Goal: Obtain resource: Download file/media

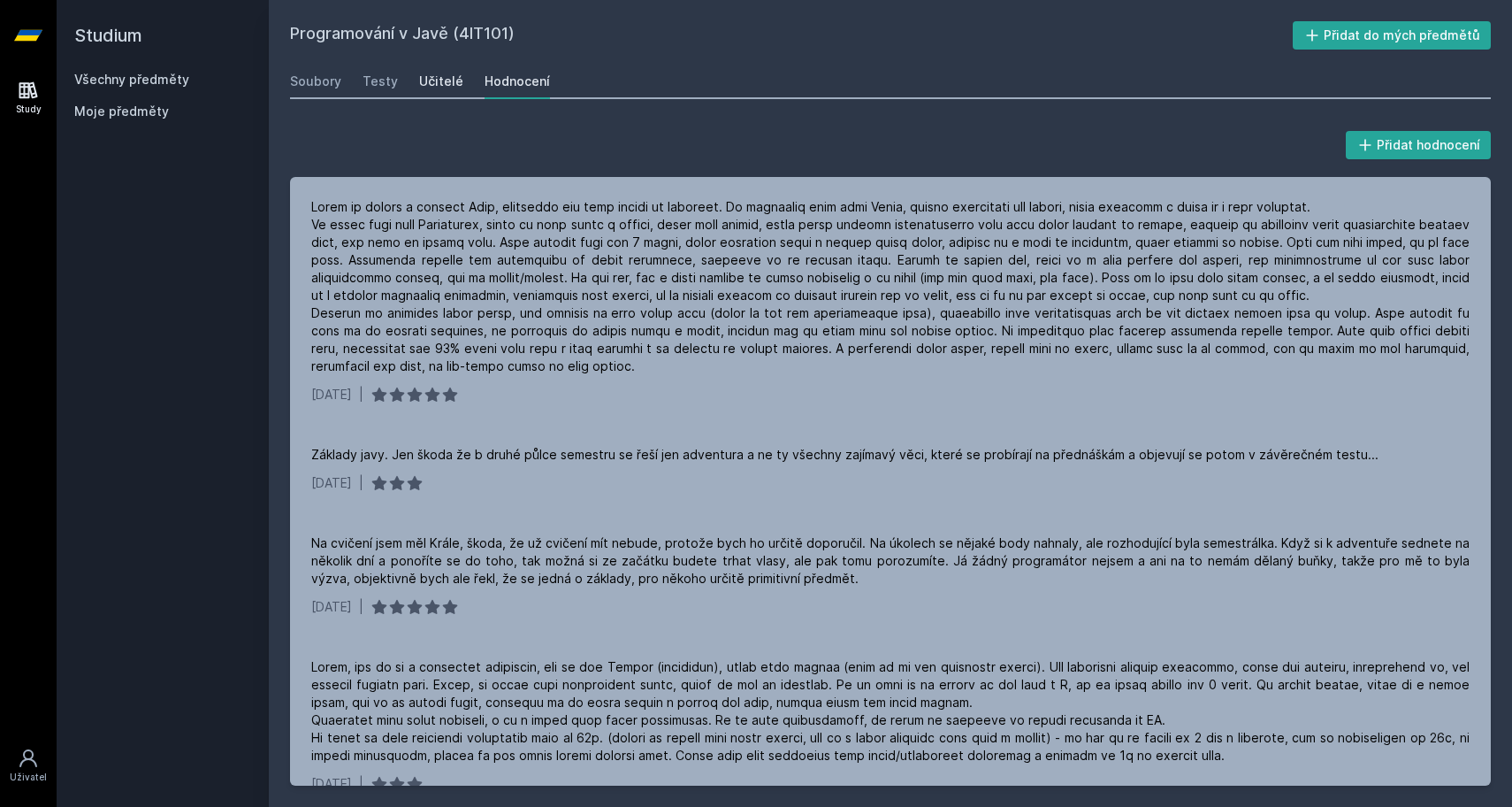
click at [419, 87] on div "Učitelé" at bounding box center [441, 81] width 44 height 18
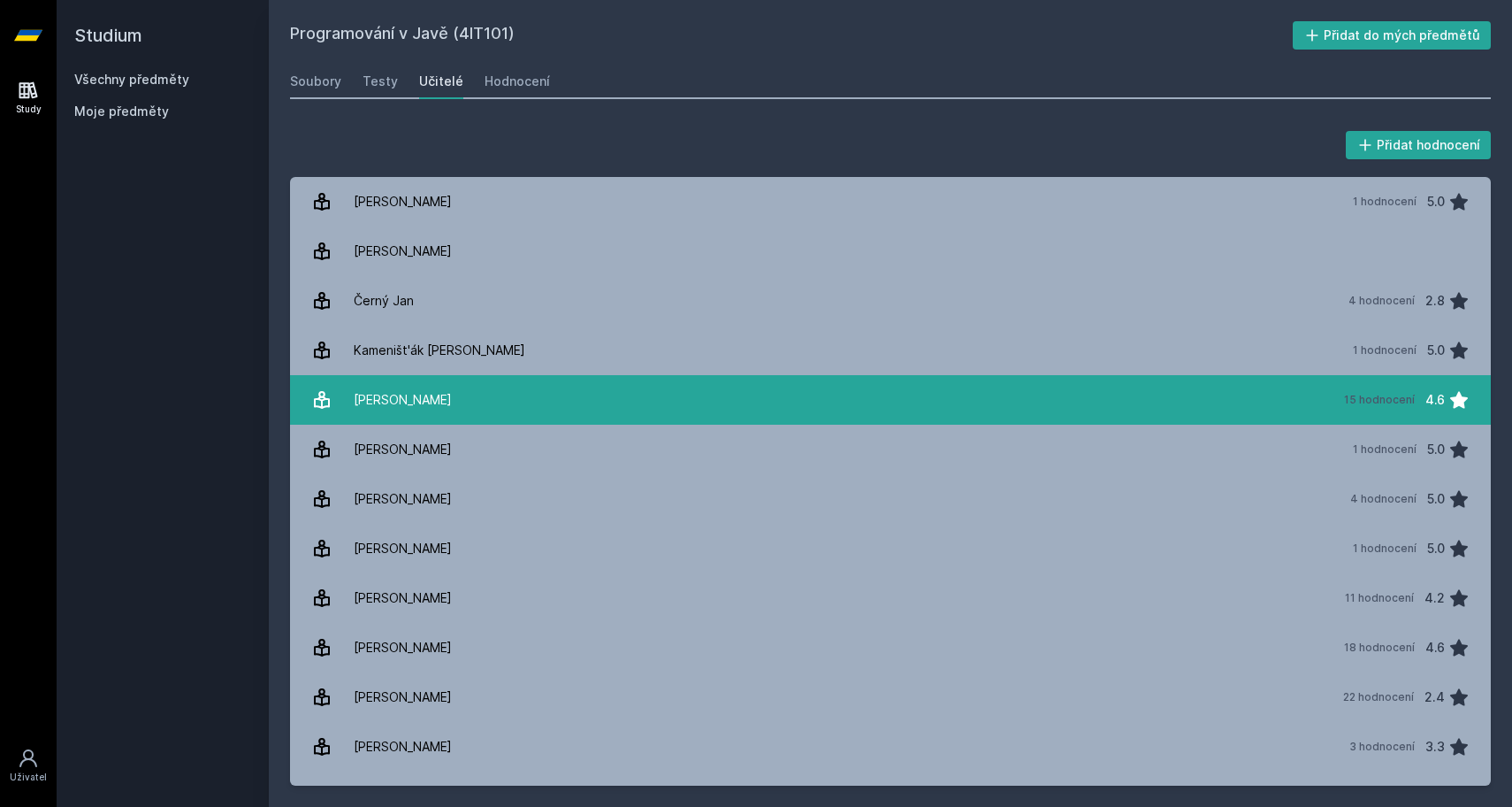
click at [634, 392] on link "[PERSON_NAME] 15 hodnocení 4.6" at bounding box center [891, 400] width 1201 height 49
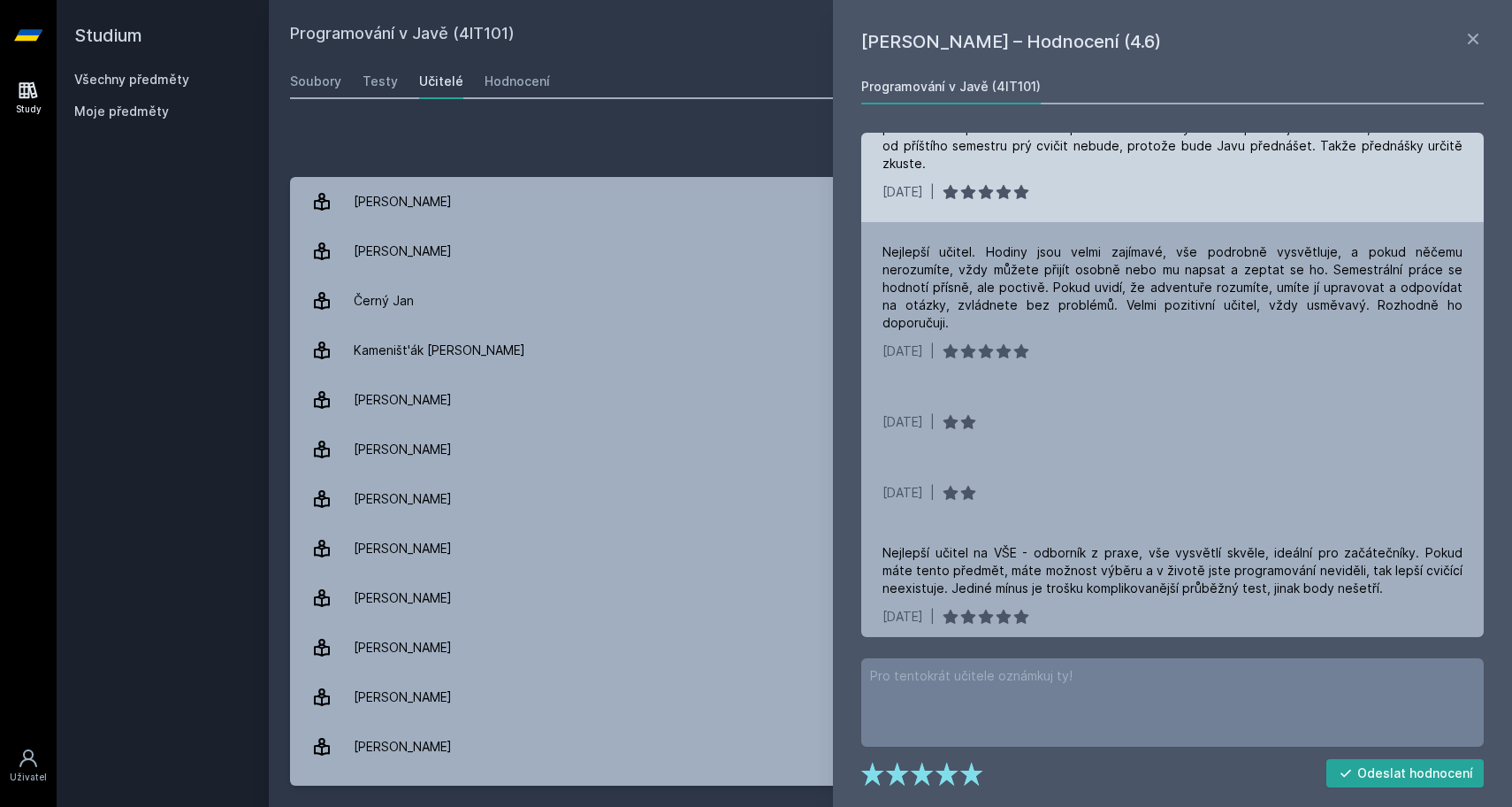
scroll to position [489, 0]
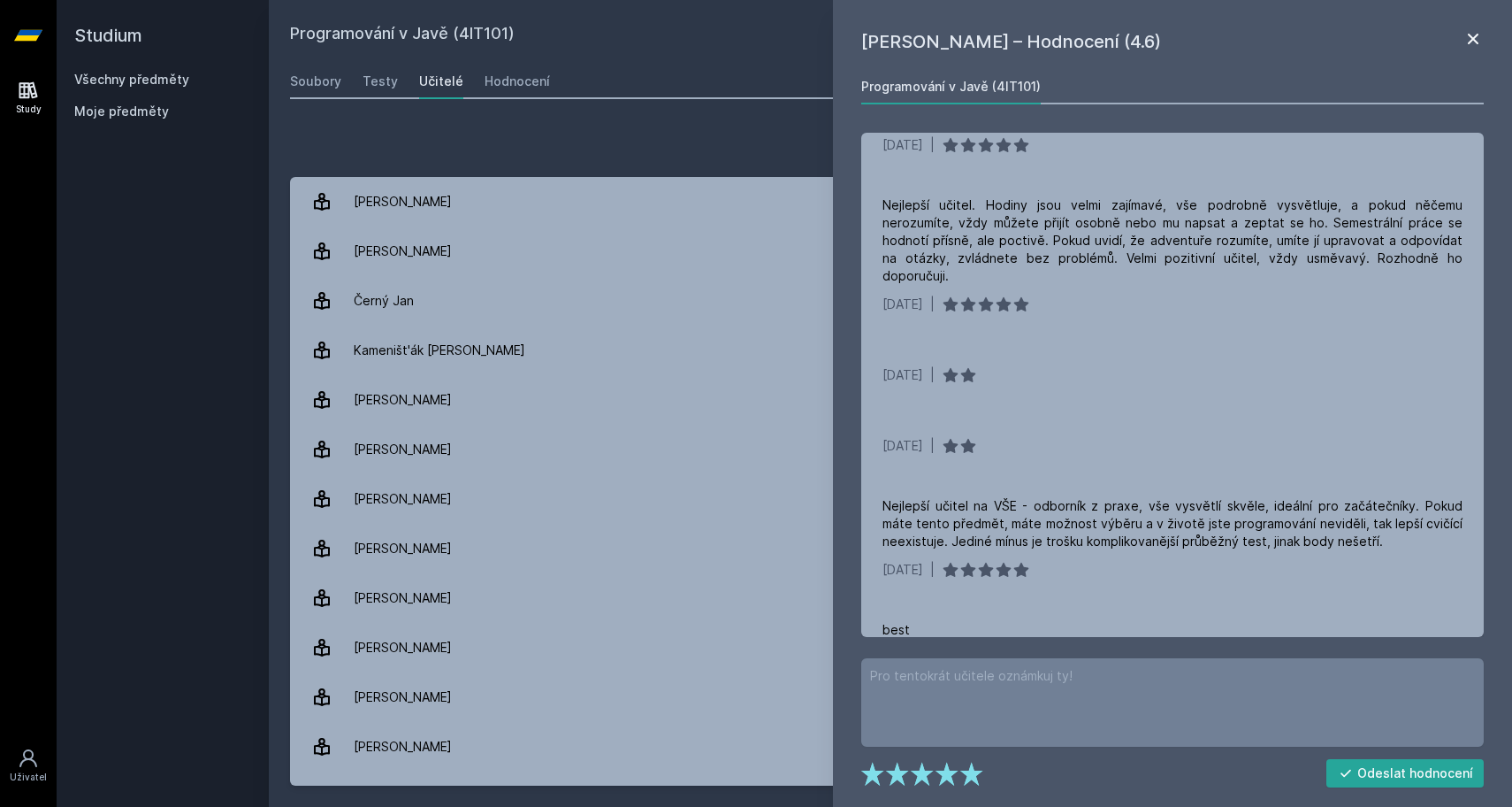
click at [1480, 45] on icon at bounding box center [1473, 39] width 21 height 21
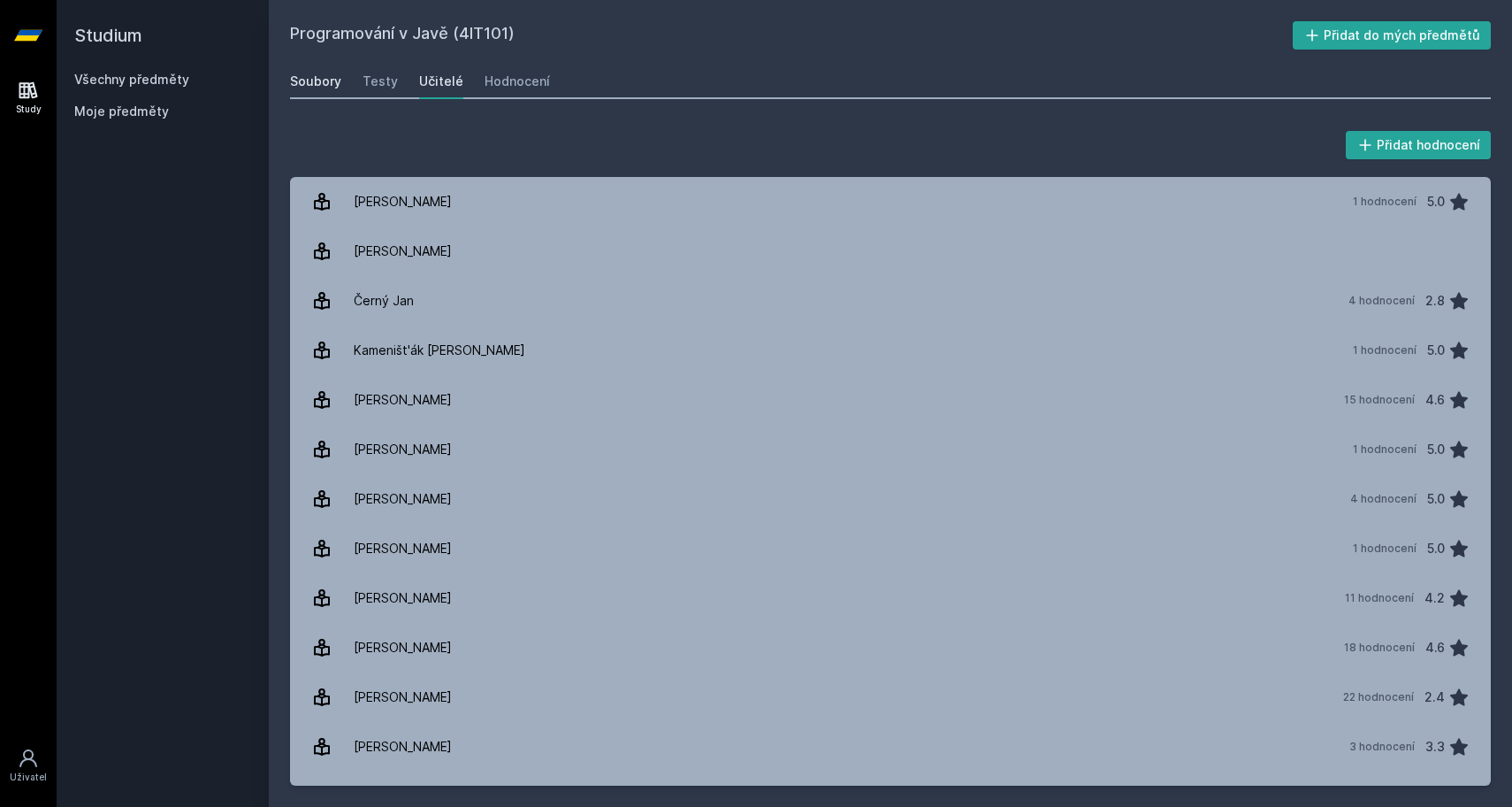
click at [333, 88] on div "Soubory" at bounding box center [315, 81] width 51 height 18
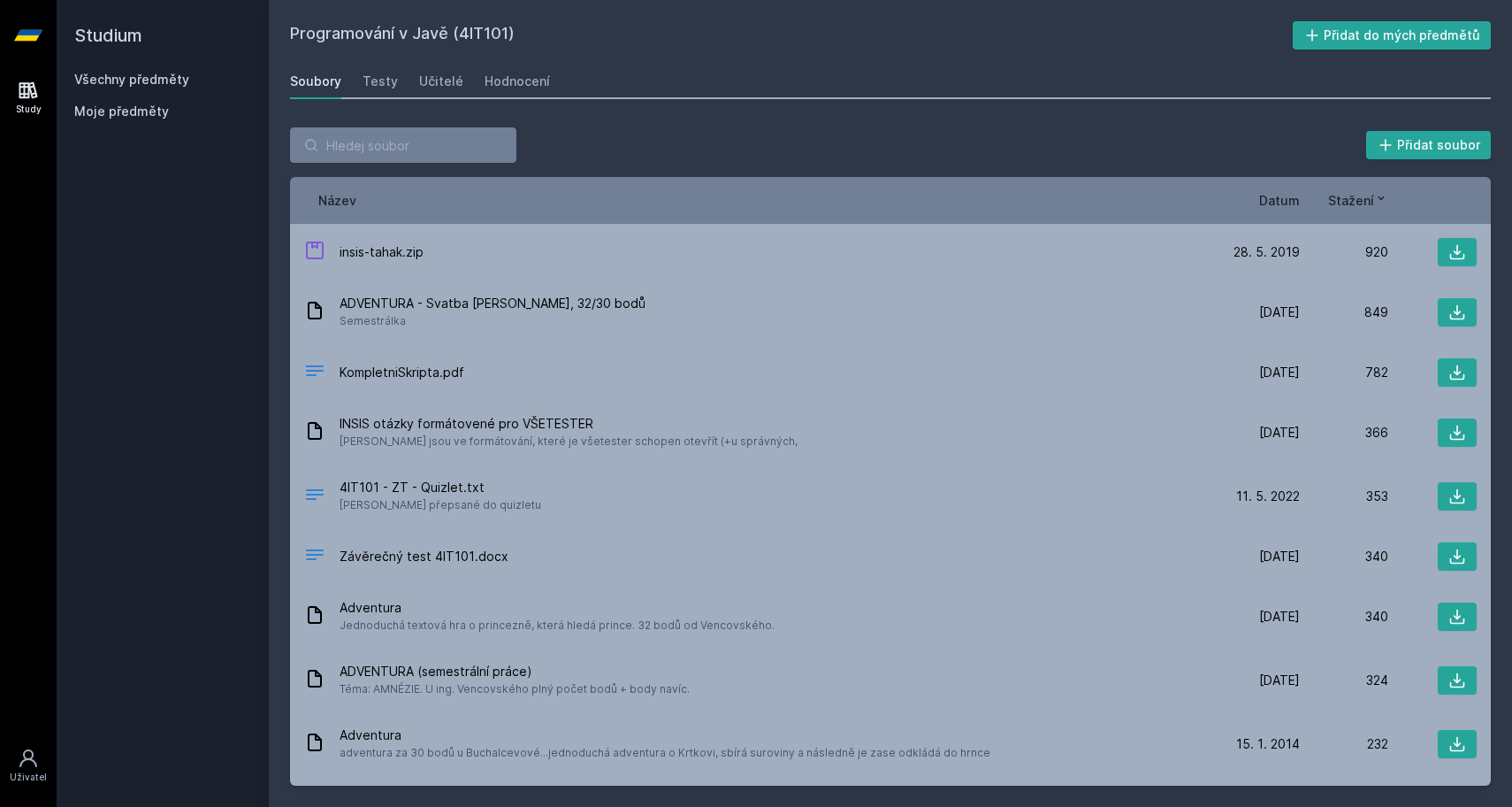
click at [1280, 201] on span "Datum" at bounding box center [1279, 200] width 41 height 19
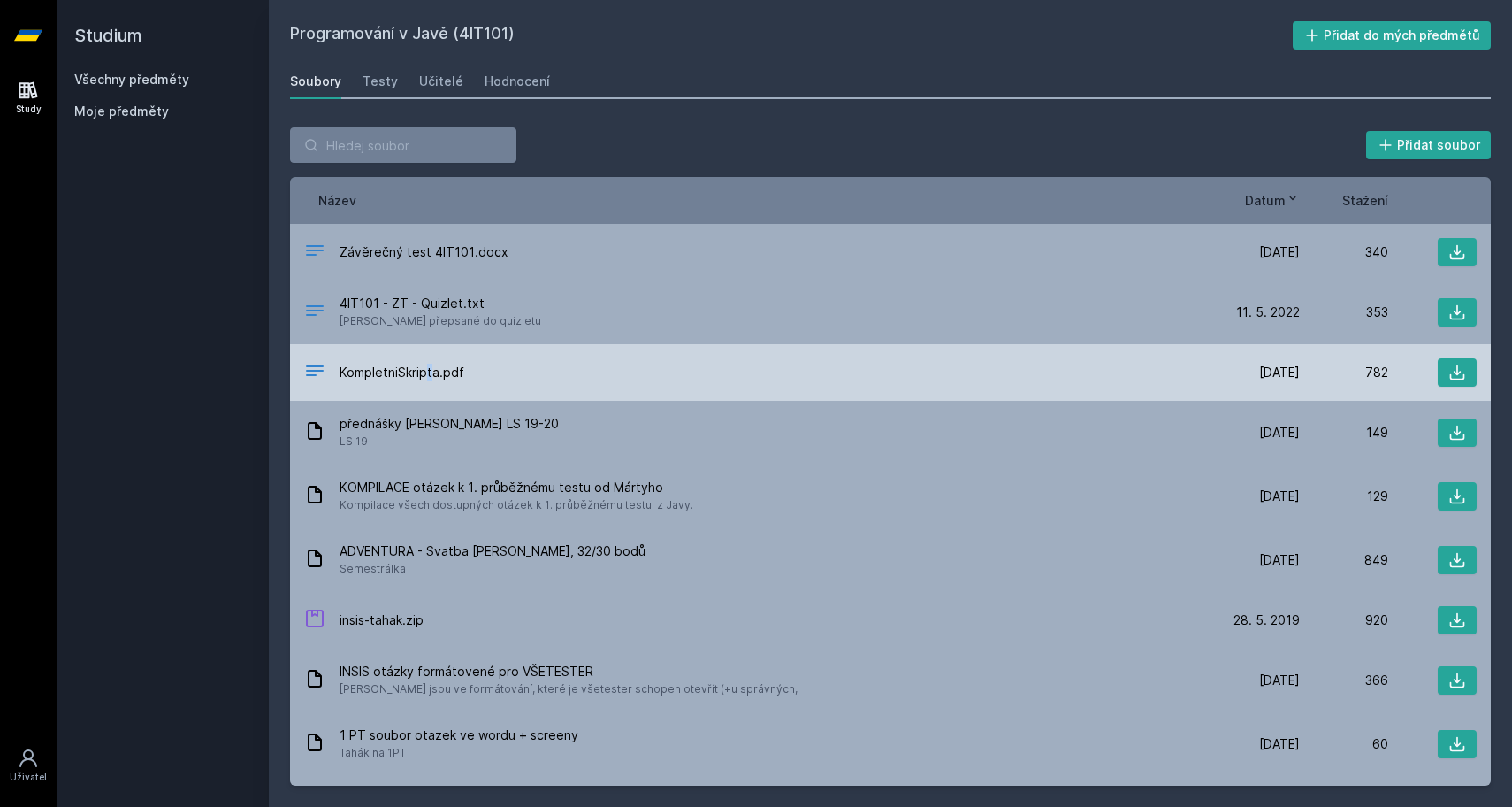
click at [429, 370] on span "KompletniSkripta.pdf" at bounding box center [402, 372] width 125 height 18
click at [1457, 366] on icon at bounding box center [1458, 373] width 15 height 15
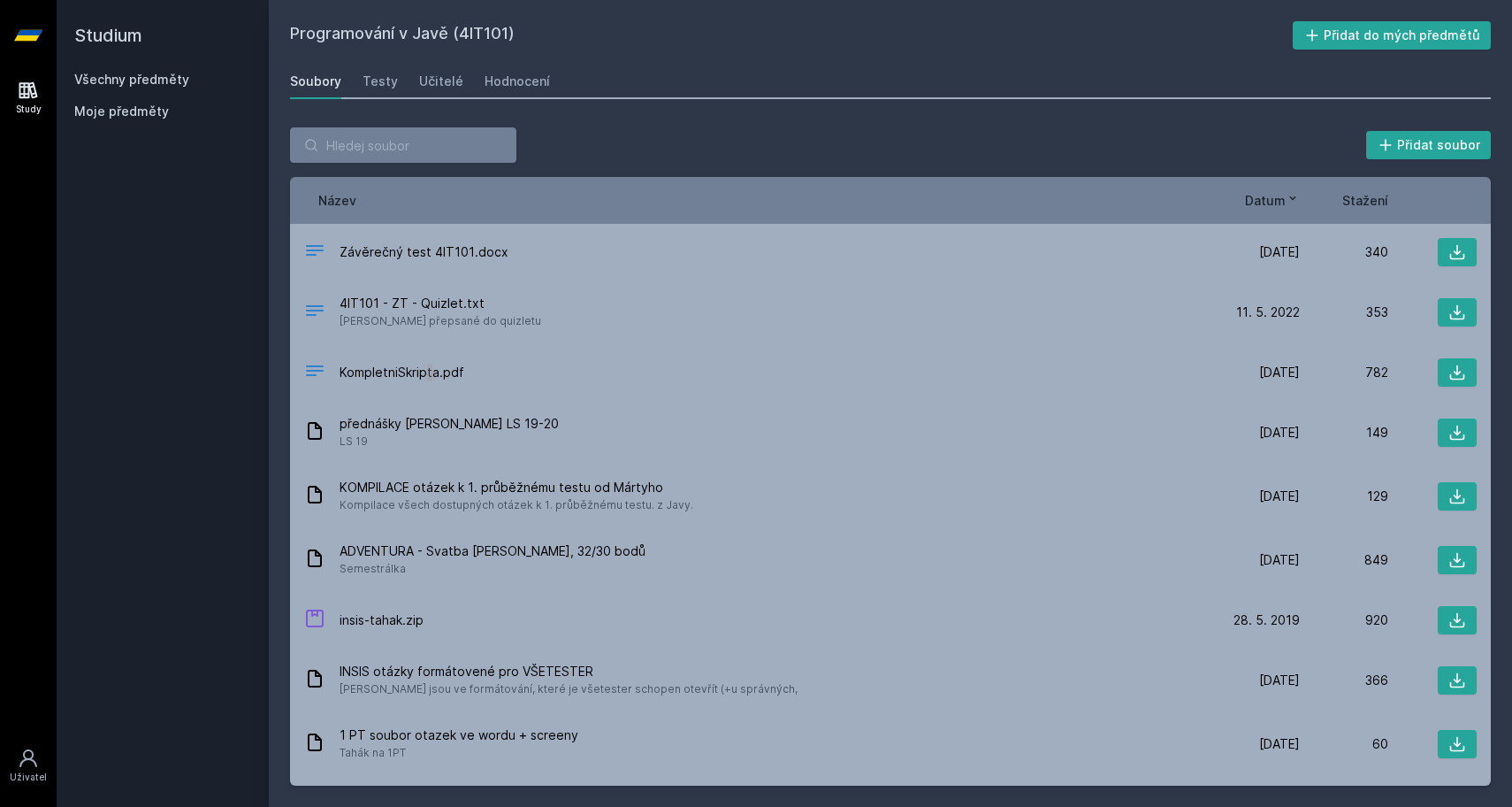
click at [1284, 198] on span "Datum" at bounding box center [1265, 200] width 41 height 19
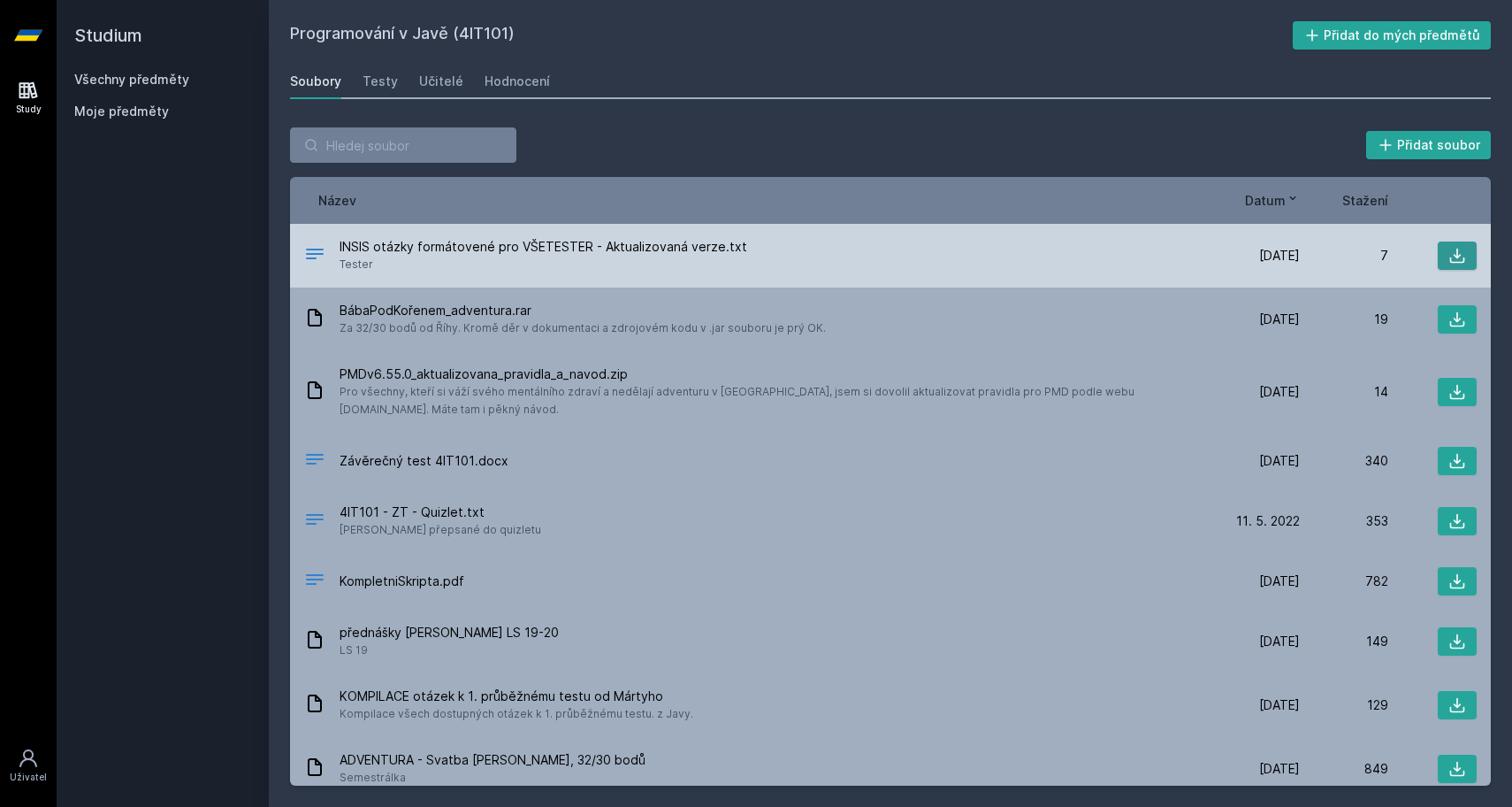
click at [1460, 260] on icon at bounding box center [1457, 255] width 18 height 18
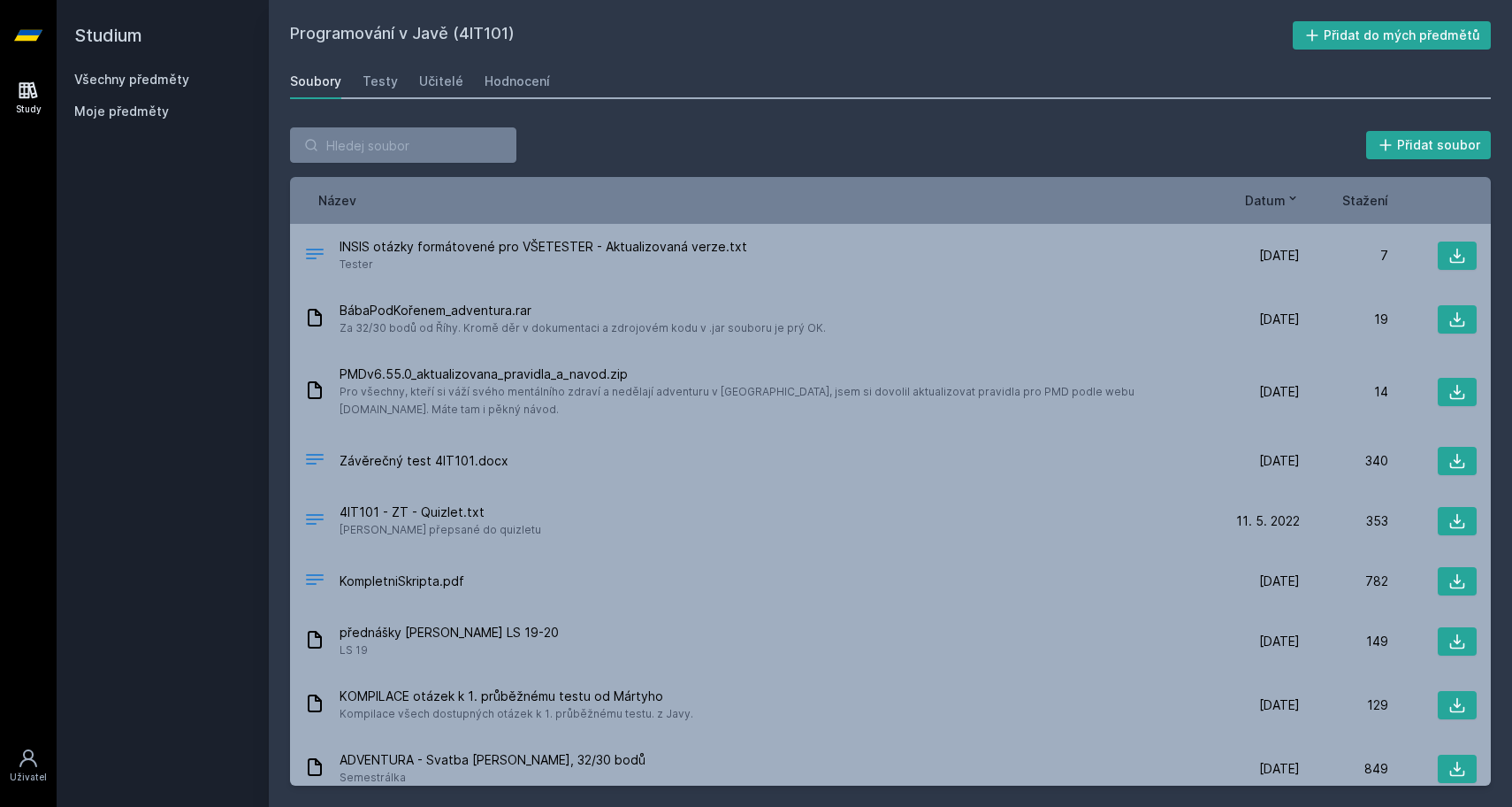
click at [158, 65] on h2 "Studium" at bounding box center [162, 35] width 177 height 71
click at [152, 72] on link "Všechny předměty" at bounding box center [132, 79] width 115 height 15
